Goal: Information Seeking & Learning: Check status

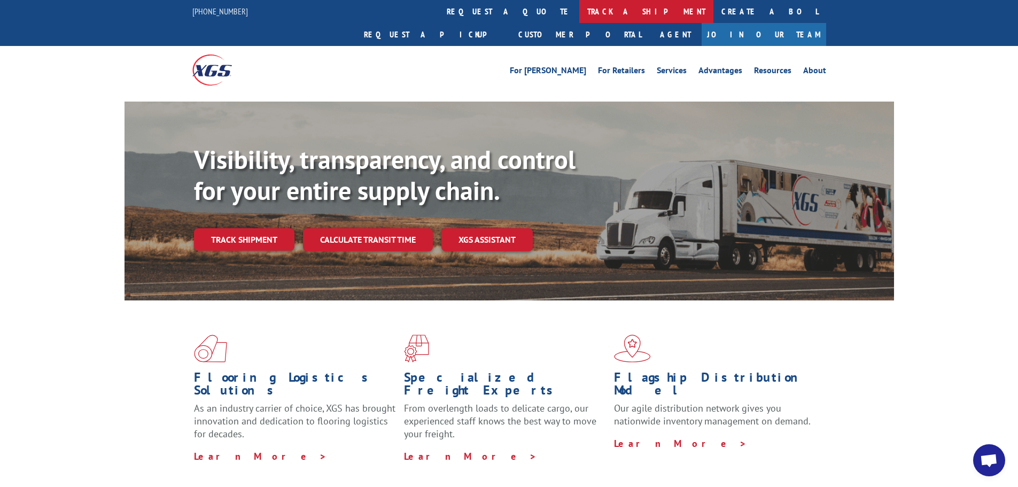
click at [580, 18] on link "track a shipment" at bounding box center [647, 11] width 134 height 23
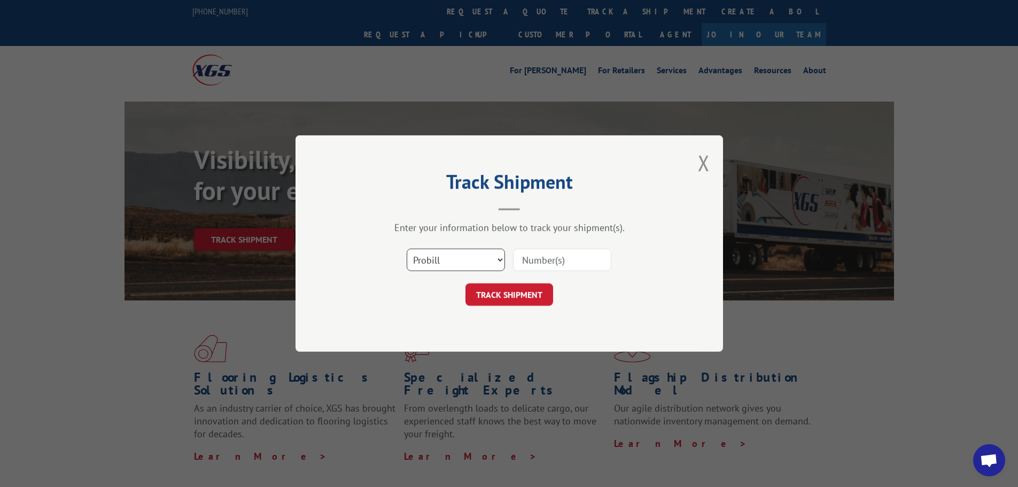
click at [416, 268] on select "Select category... Probill BOL PO" at bounding box center [456, 260] width 98 height 22
select select "bol"
click at [407, 249] on select "Select category... Probill BOL PO" at bounding box center [456, 260] width 98 height 22
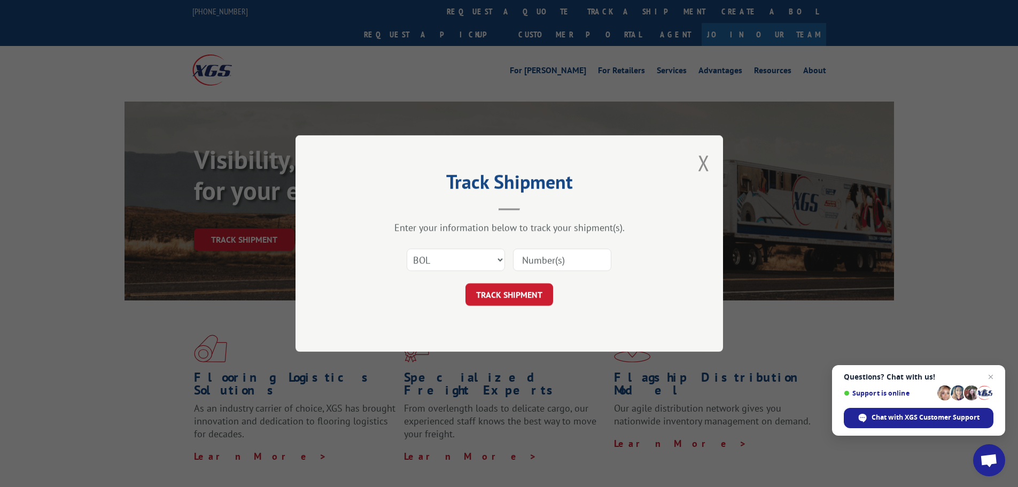
click at [530, 260] on input at bounding box center [562, 260] width 98 height 22
paste input "7061061"
type input "7061061"
click at [523, 289] on button "TRACK SHIPMENT" at bounding box center [510, 294] width 88 height 22
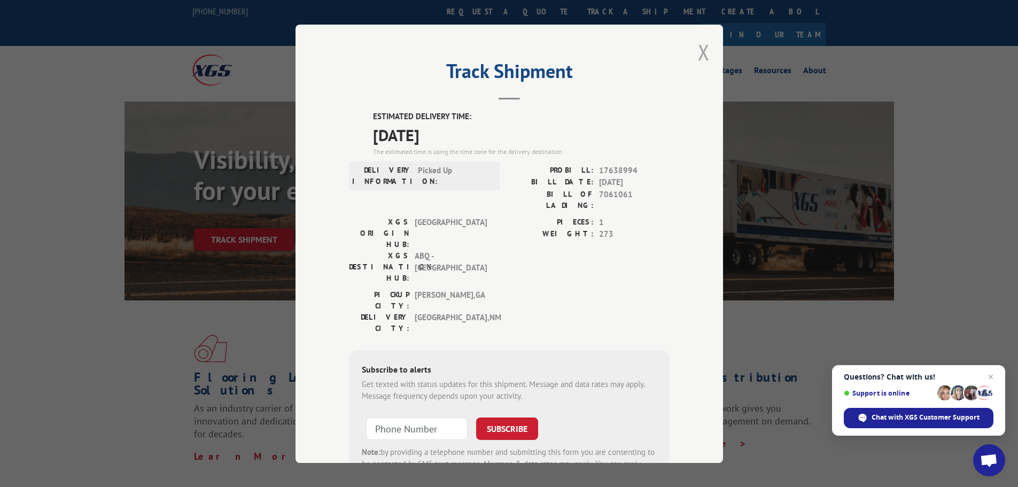
click at [704, 50] on button "Close modal" at bounding box center [704, 52] width 12 height 28
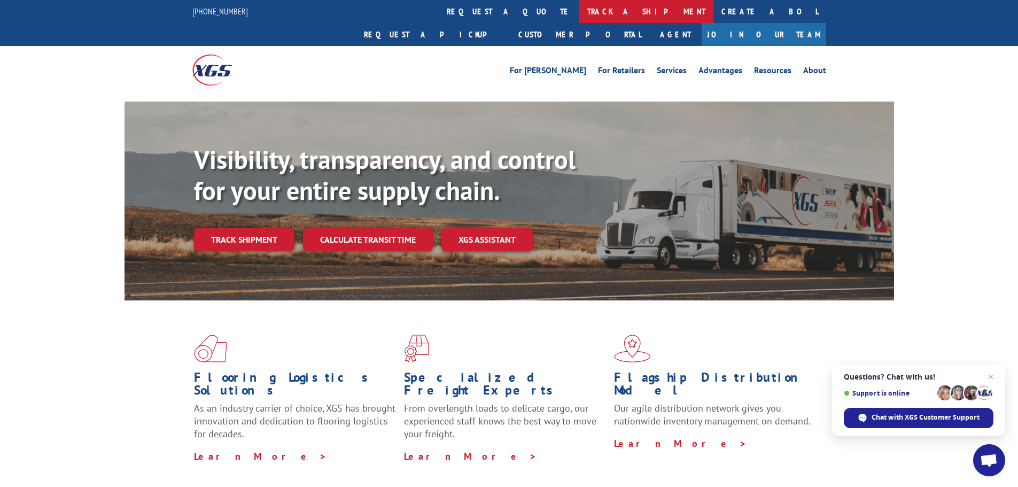
click at [580, 15] on link "track a shipment" at bounding box center [647, 11] width 134 height 23
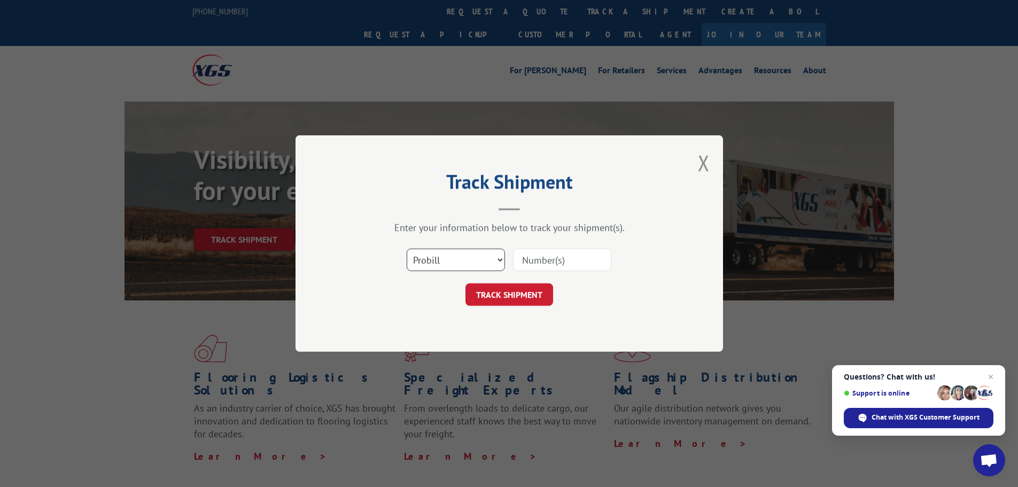
click at [457, 256] on select "Select category... Probill BOL PO" at bounding box center [456, 260] width 98 height 22
select select "bol"
click at [407, 249] on select "Select category... Probill BOL PO" at bounding box center [456, 260] width 98 height 22
click at [532, 268] on input at bounding box center [562, 260] width 98 height 22
paste input "7060541"
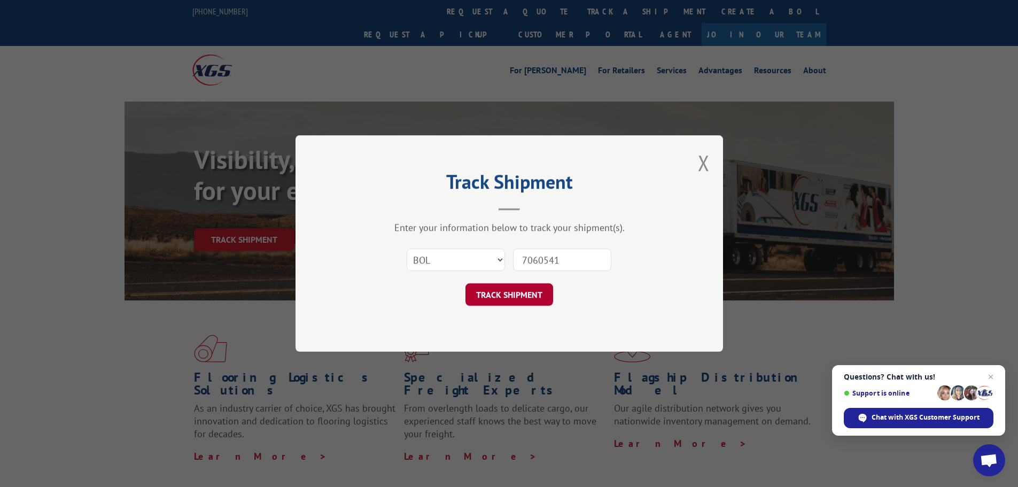
type input "7060541"
click at [520, 285] on button "TRACK SHIPMENT" at bounding box center [510, 294] width 88 height 22
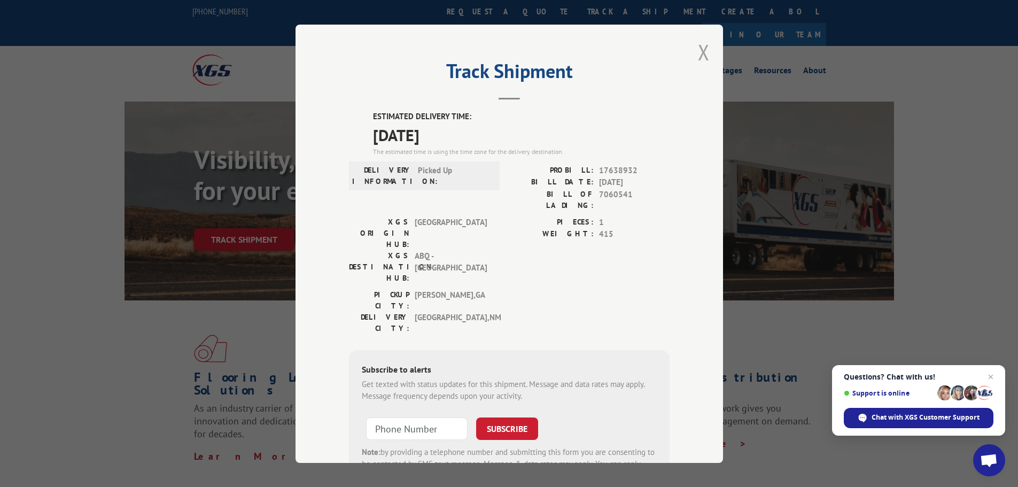
click at [700, 52] on button "Close modal" at bounding box center [704, 52] width 12 height 28
